Goal: Task Accomplishment & Management: Complete application form

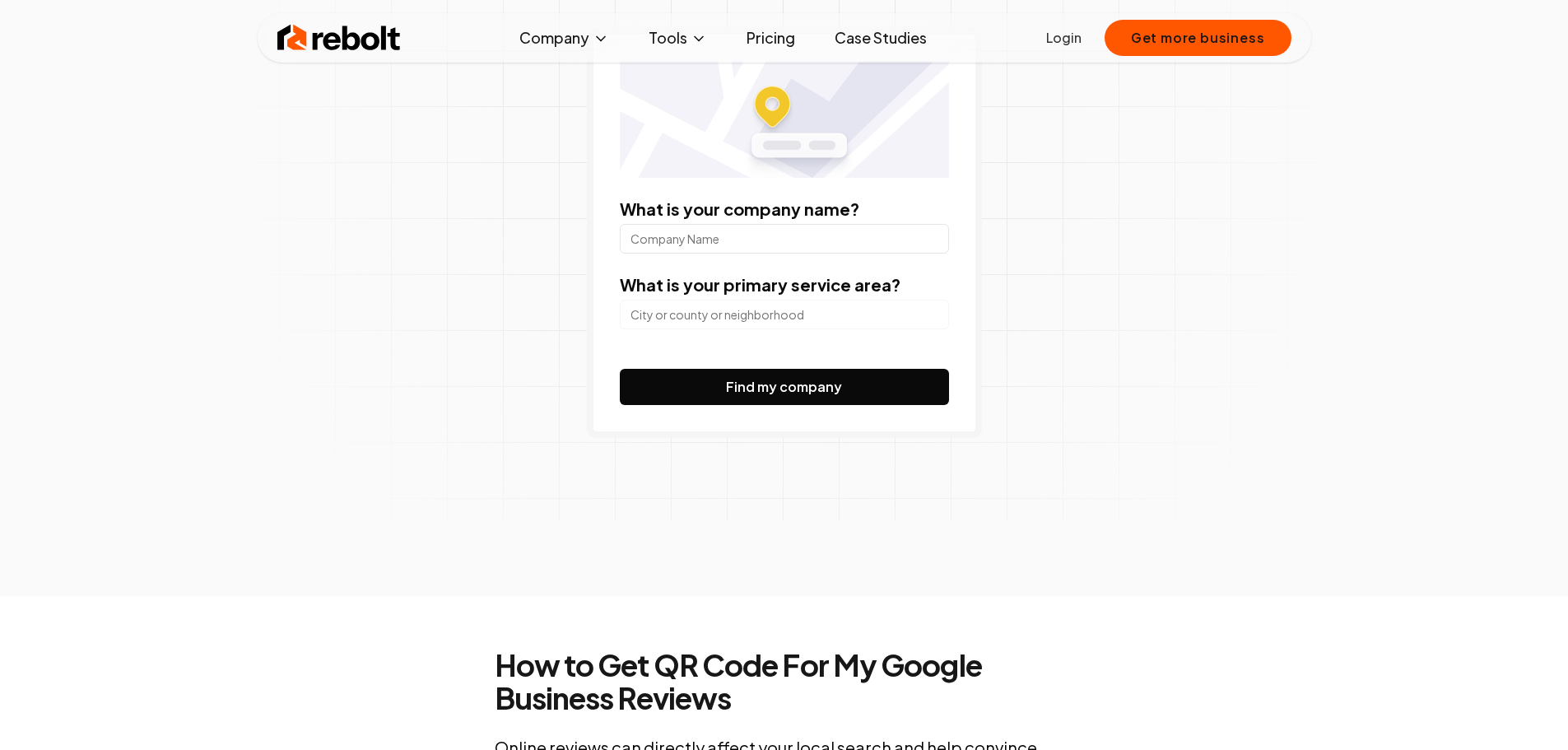
scroll to position [247, 0]
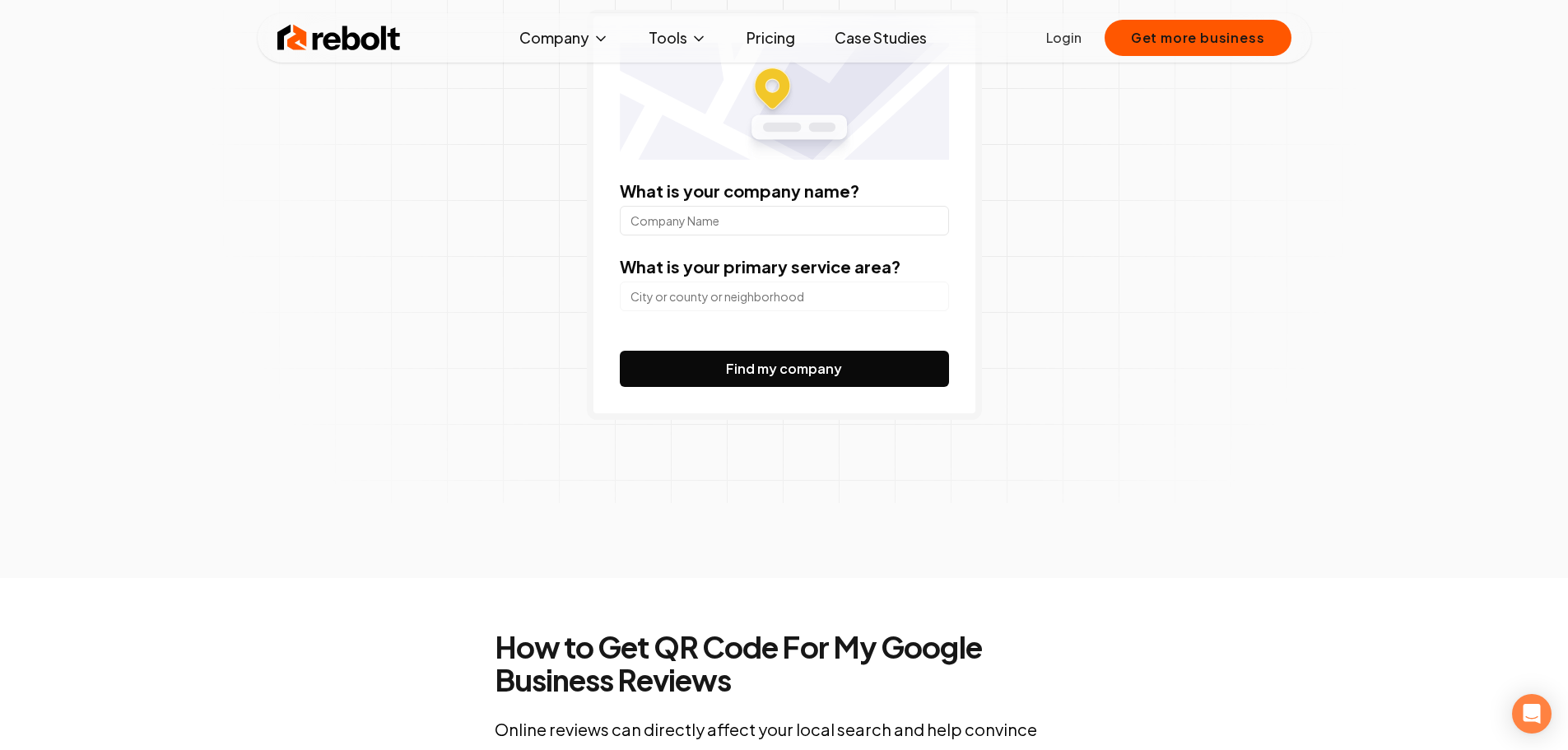
click at [701, 216] on input "What is your company name?" at bounding box center [784, 221] width 329 height 30
paste input "拾月拾日心理中心"
type input "拾月拾日心理中心"
click at [802, 362] on button "Find my company" at bounding box center [784, 369] width 329 height 37
click at [811, 307] on input "search" at bounding box center [784, 296] width 329 height 30
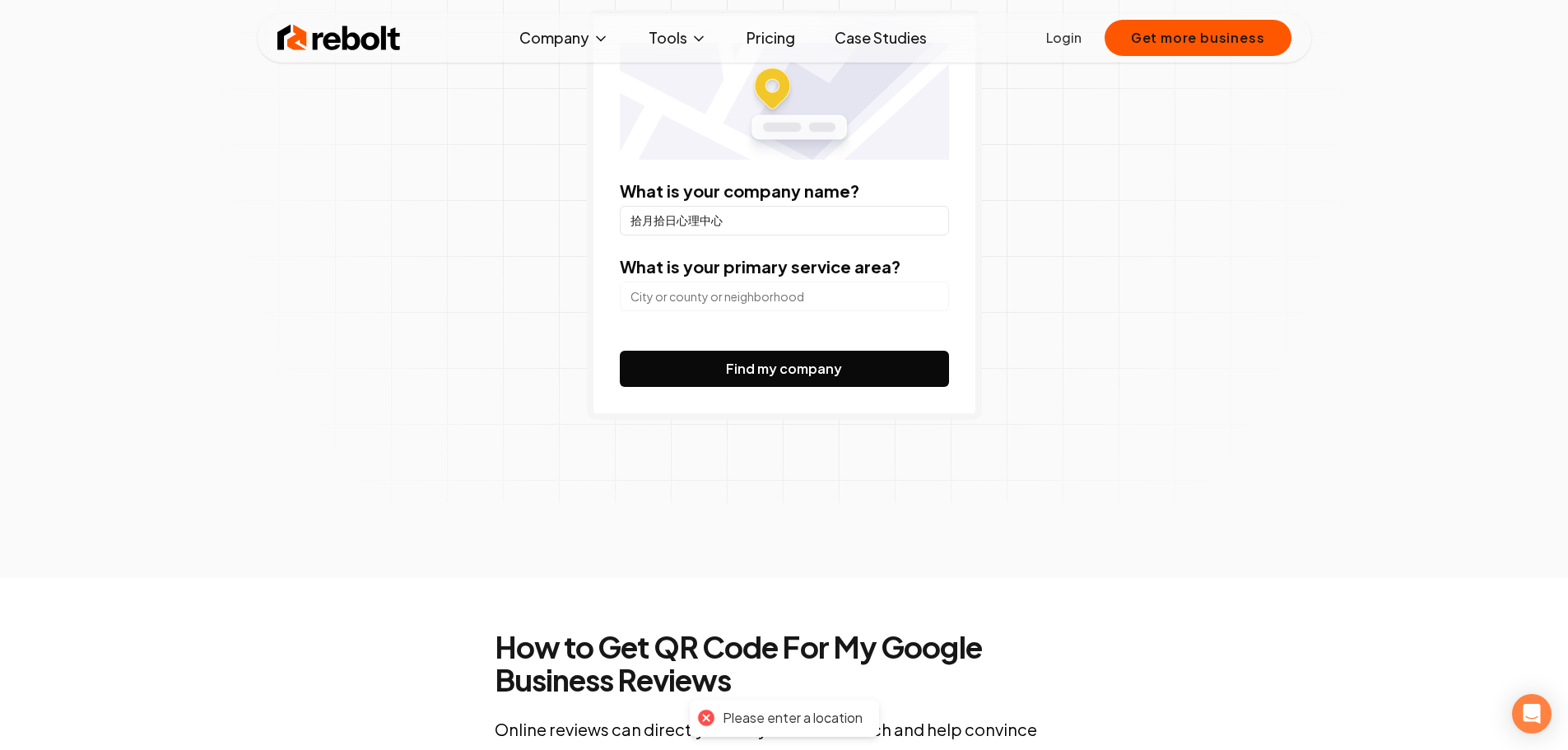
type input "ㄔ"
type input "ㄕ"
click at [658, 292] on input "Thaichung" at bounding box center [784, 296] width 329 height 30
click at [641, 293] on input "Thaichung" at bounding box center [784, 296] width 329 height 30
click at [644, 296] on input "Thaichung" at bounding box center [784, 296] width 329 height 30
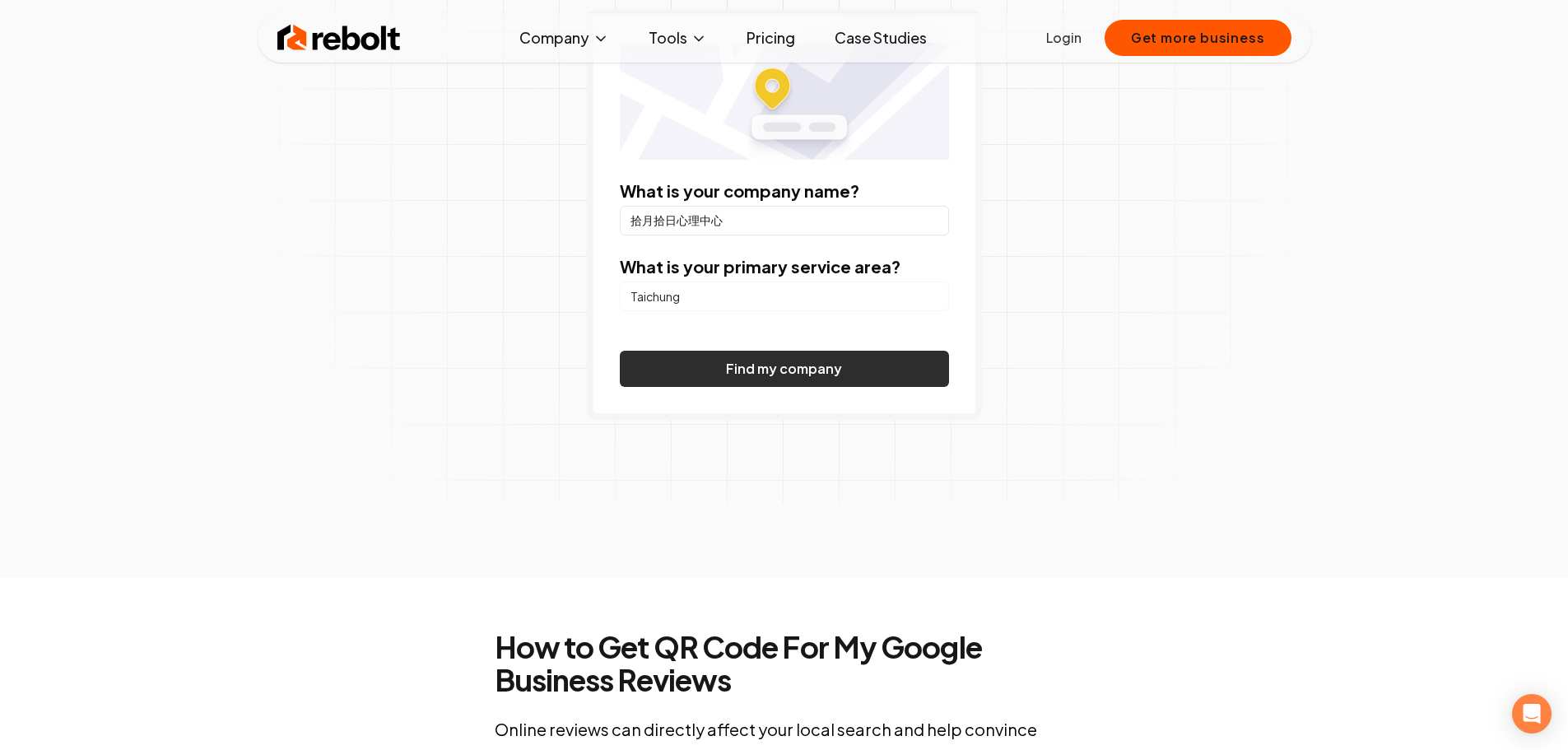
click at [736, 357] on button "Find my company" at bounding box center [784, 369] width 329 height 37
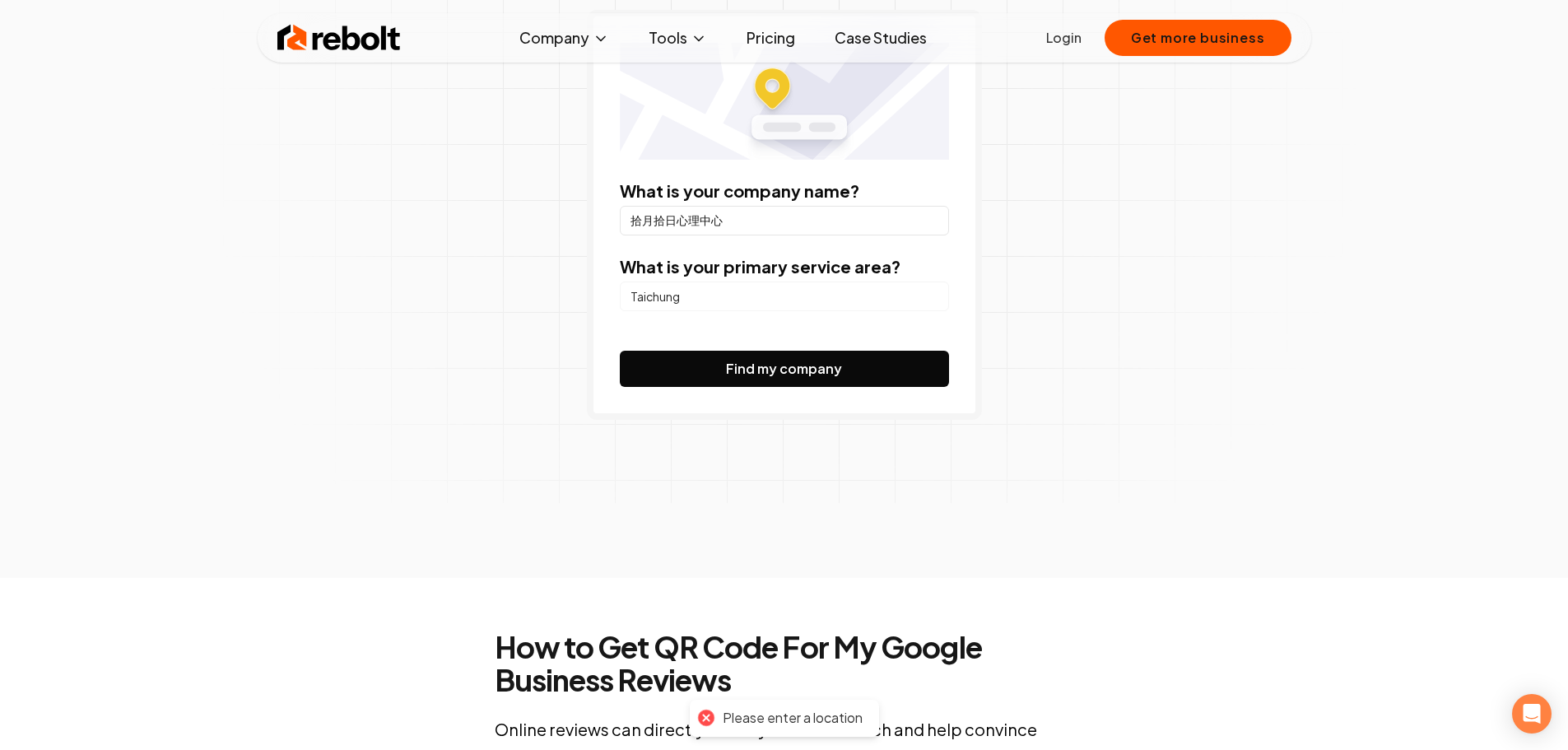
click at [882, 387] on div "What is your company name? 拾月拾日心理中心 What is your primary service area? Taichung…" at bounding box center [784, 215] width 395 height 410
drag, startPoint x: 779, startPoint y: 307, endPoint x: 586, endPoint y: 302, distance: 193.1
click at [587, 302] on div "What is your company name? 拾月拾日心理中心 What is your primary service area? Taichung…" at bounding box center [784, 215] width 395 height 410
click at [815, 349] on form "What is your company name? 拾月拾日心理中心 What is your primary service area? Taichung…" at bounding box center [784, 282] width 329 height 207
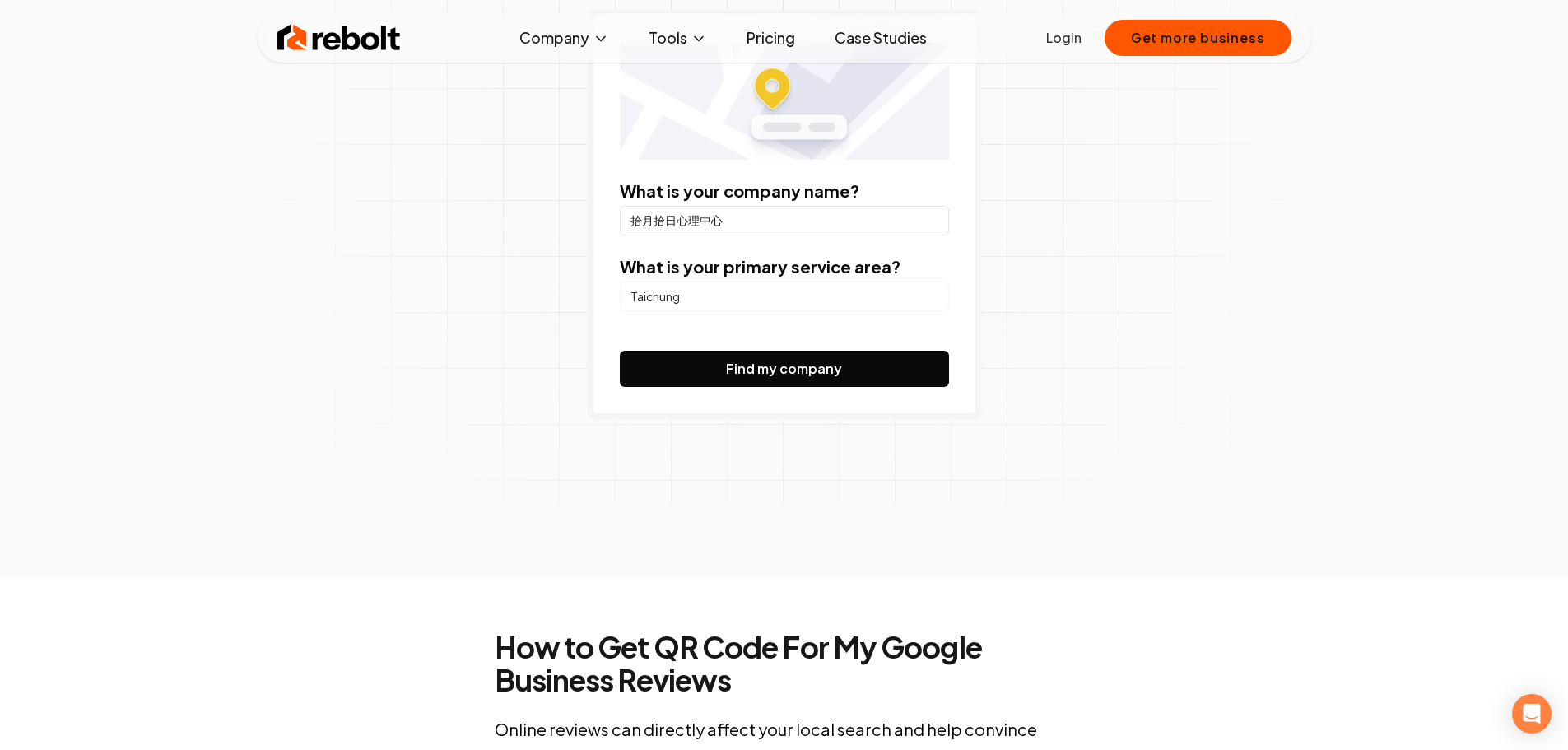
drag, startPoint x: 826, startPoint y: 316, endPoint x: 829, endPoint y: 308, distance: 8.5
click at [826, 315] on form "What is your company name? 拾月拾日心理中心 What is your primary service area? Taichung…" at bounding box center [784, 282] width 329 height 207
click at [829, 308] on input "Taichung" at bounding box center [784, 296] width 329 height 30
type input "T"
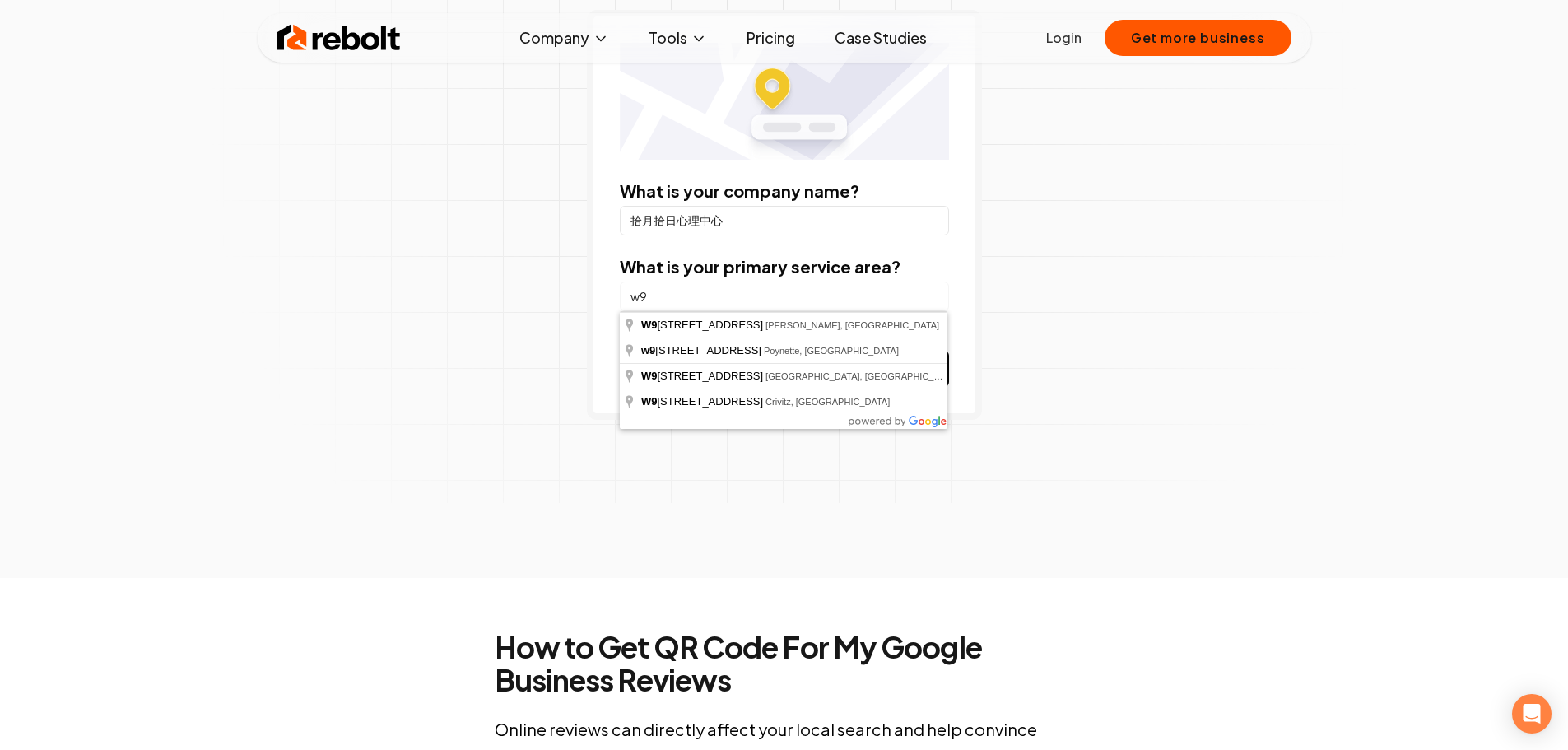
type input "w"
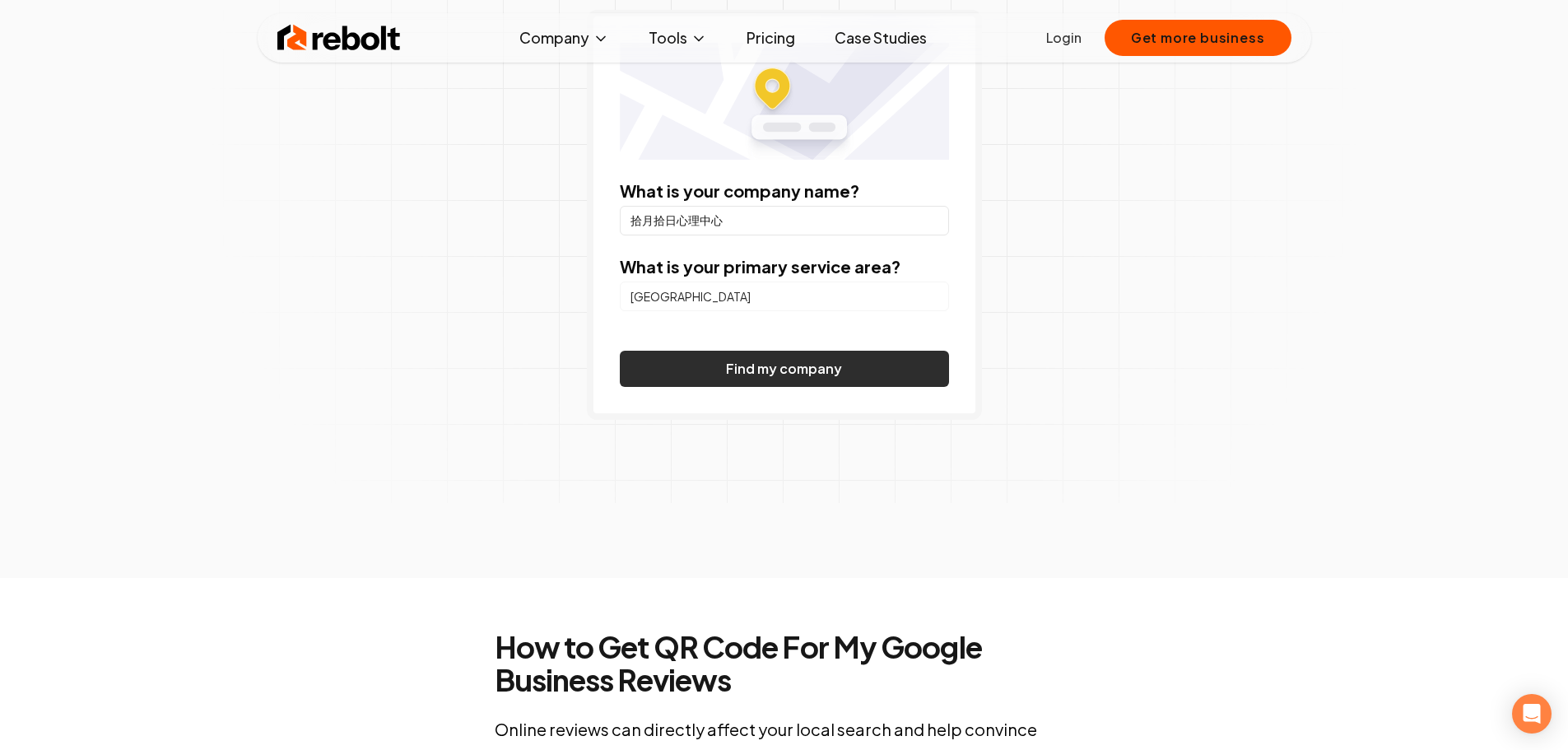
click at [853, 370] on button "Find my company" at bounding box center [784, 369] width 329 height 37
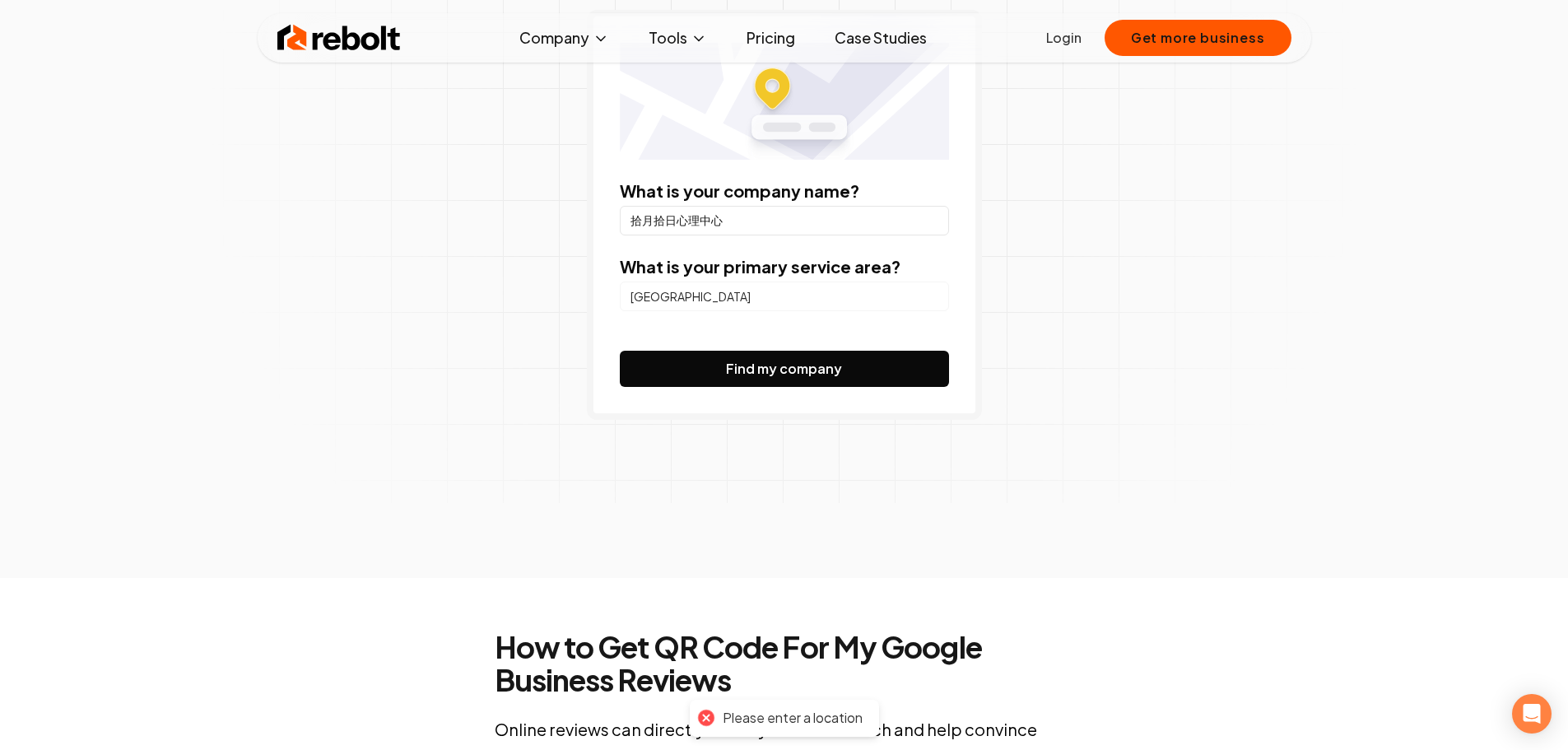
click at [730, 294] on input "[GEOGRAPHIC_DATA]" at bounding box center [784, 296] width 329 height 30
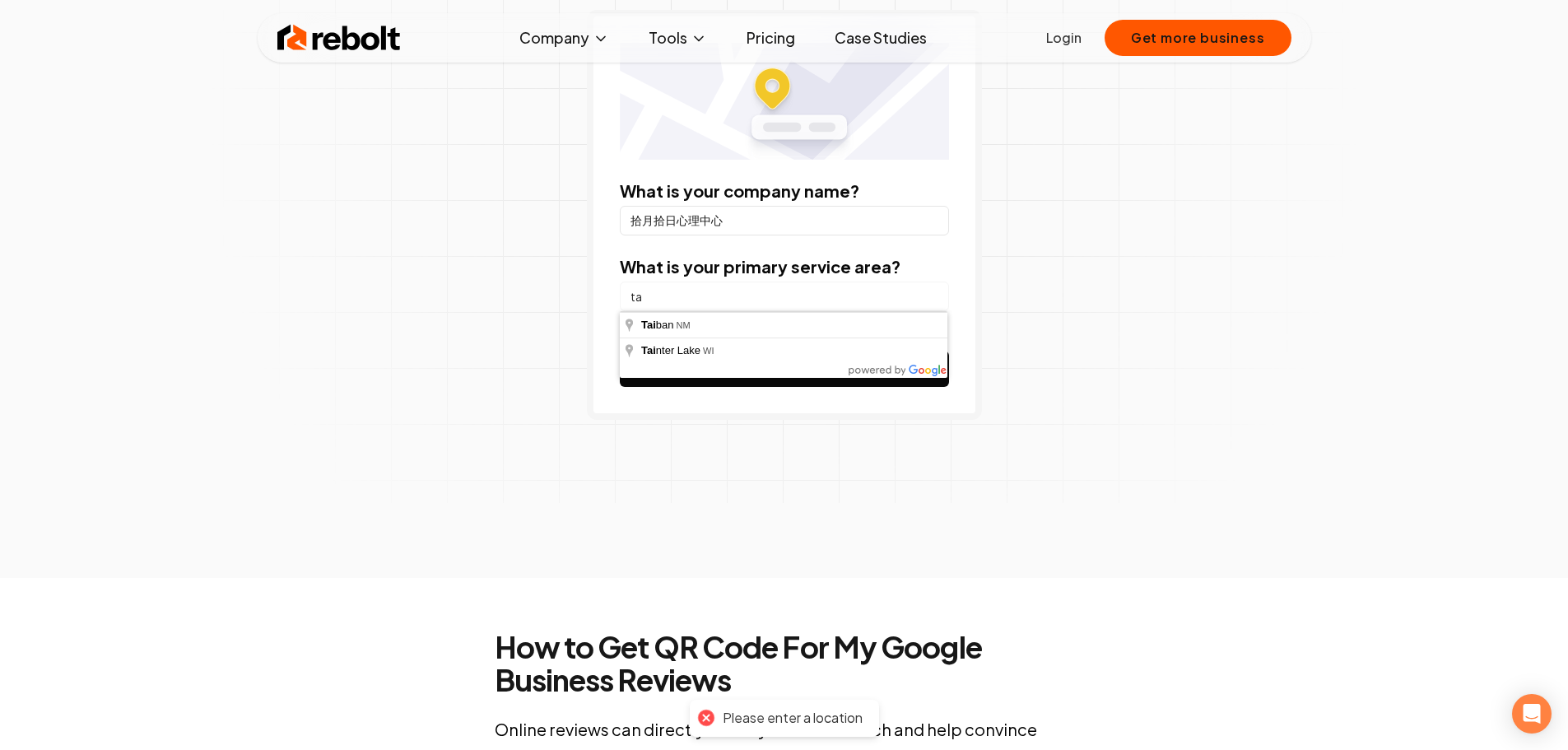
type input "t"
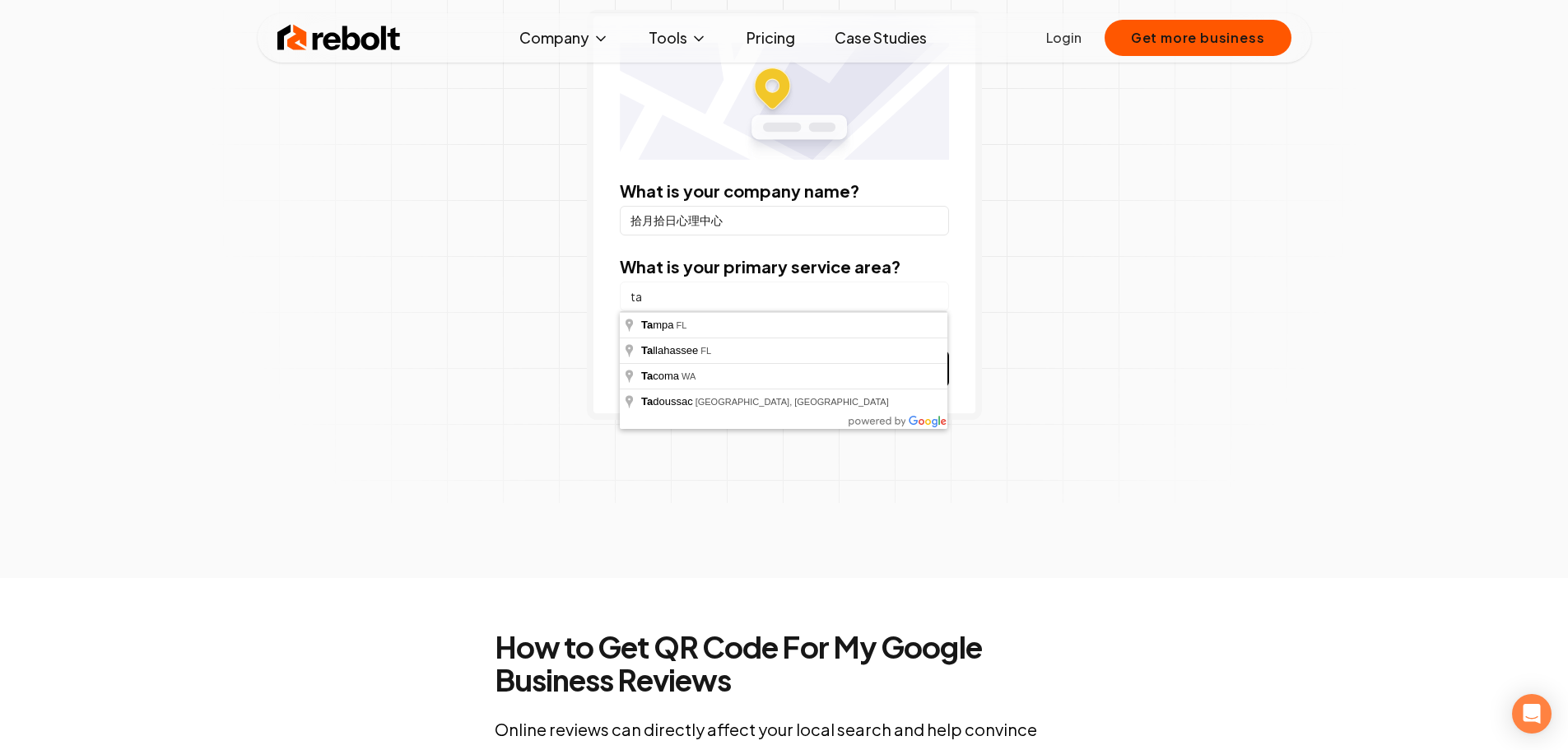
type input "t"
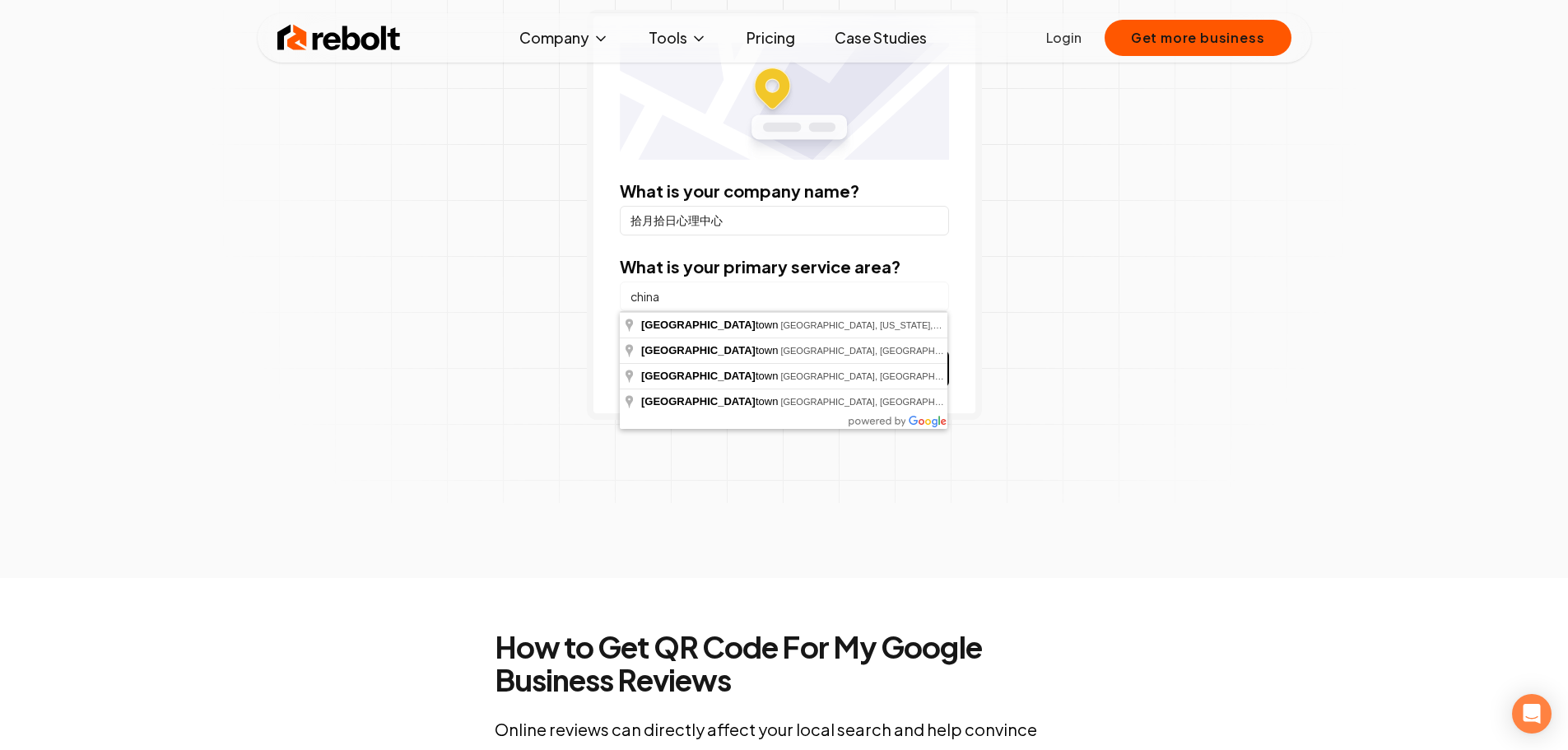
click at [619, 351] on button "Find my company" at bounding box center [784, 369] width 329 height 37
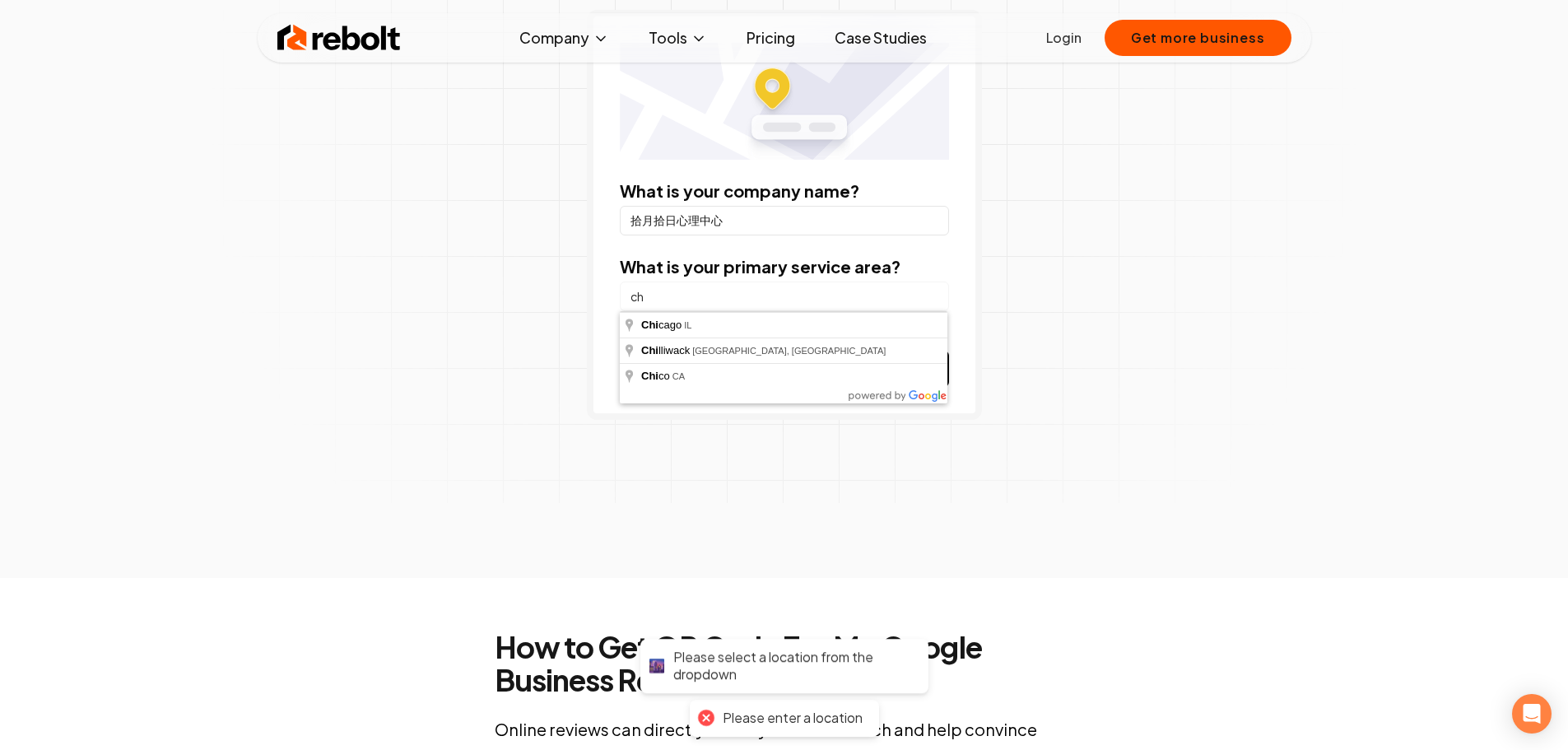
type input "c"
